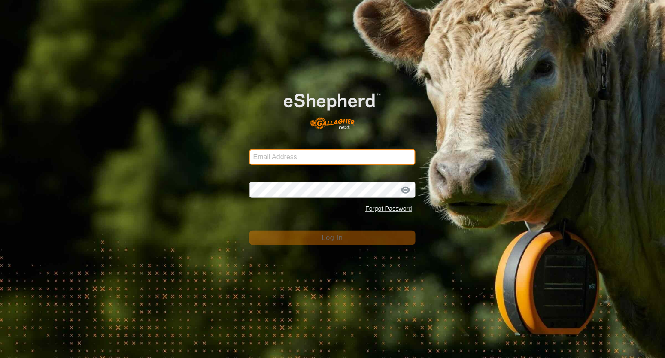
type input "[EMAIL_ADDRESS][DOMAIN_NAME]"
click at [292, 236] on button "Log In" at bounding box center [332, 238] width 166 height 15
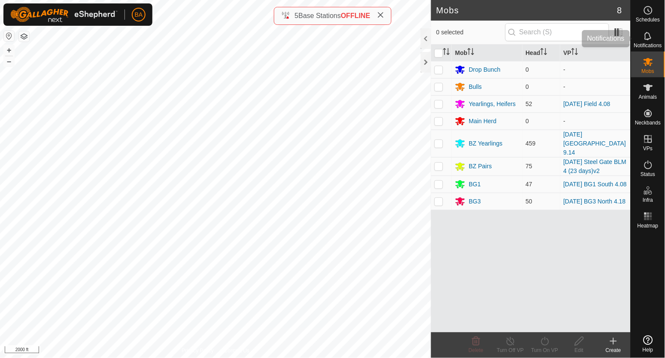
click at [649, 33] on icon at bounding box center [648, 36] width 7 height 8
